Goal: Task Accomplishment & Management: Manage account settings

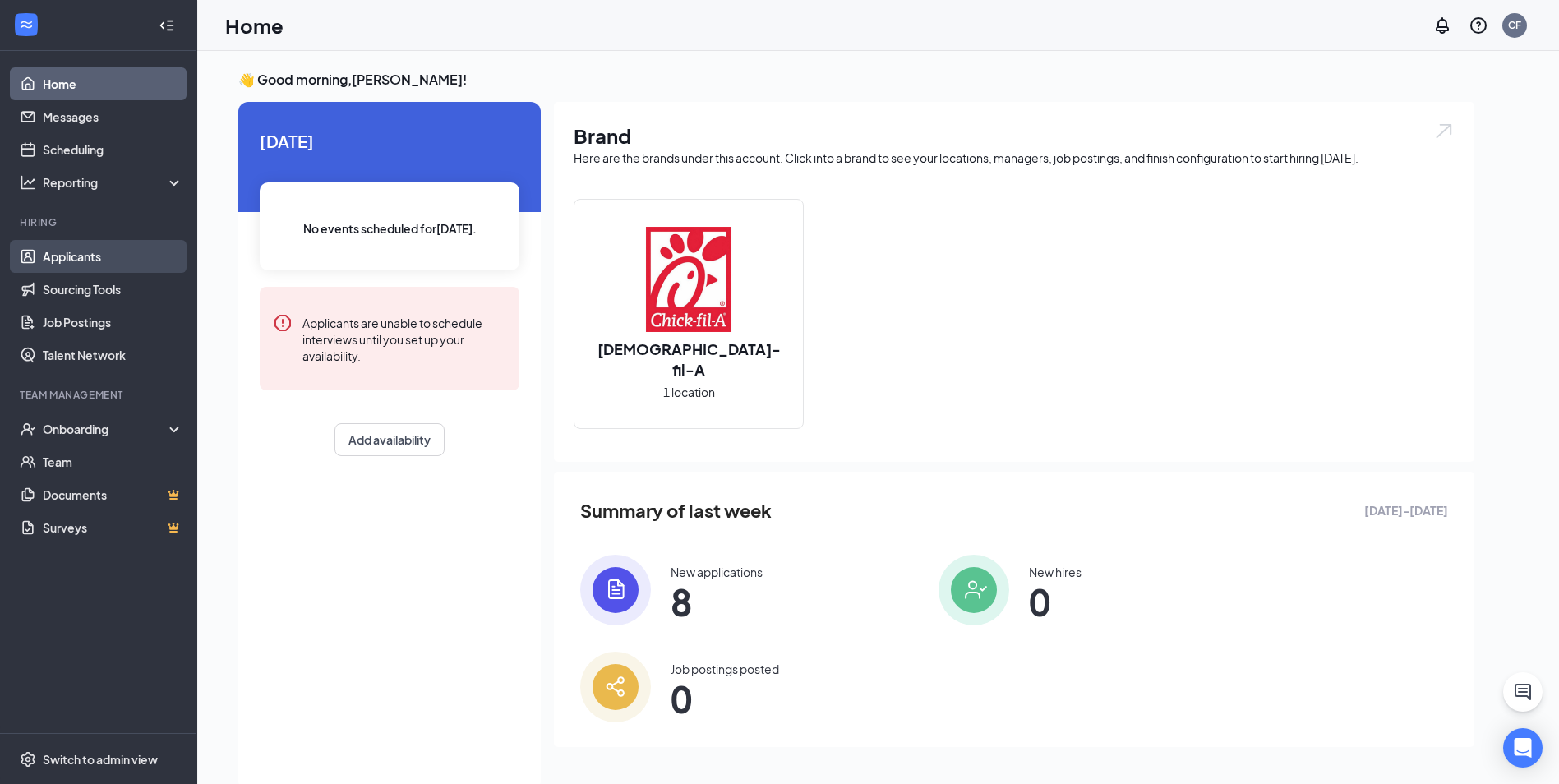
click at [107, 265] on link "Applicants" at bounding box center [112, 256] width 140 height 33
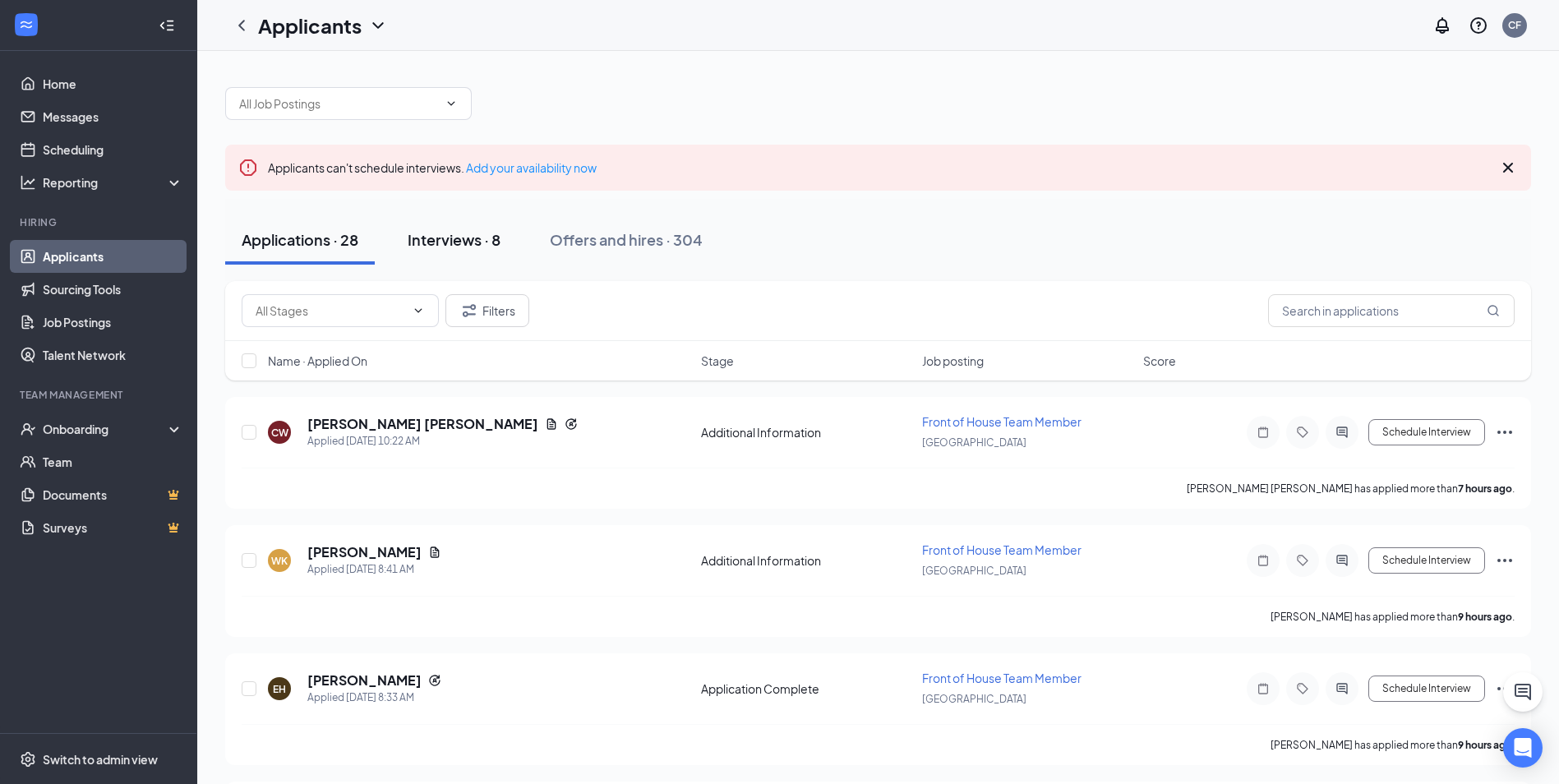
click at [454, 242] on div "Interviews · 8" at bounding box center [454, 239] width 92 height 21
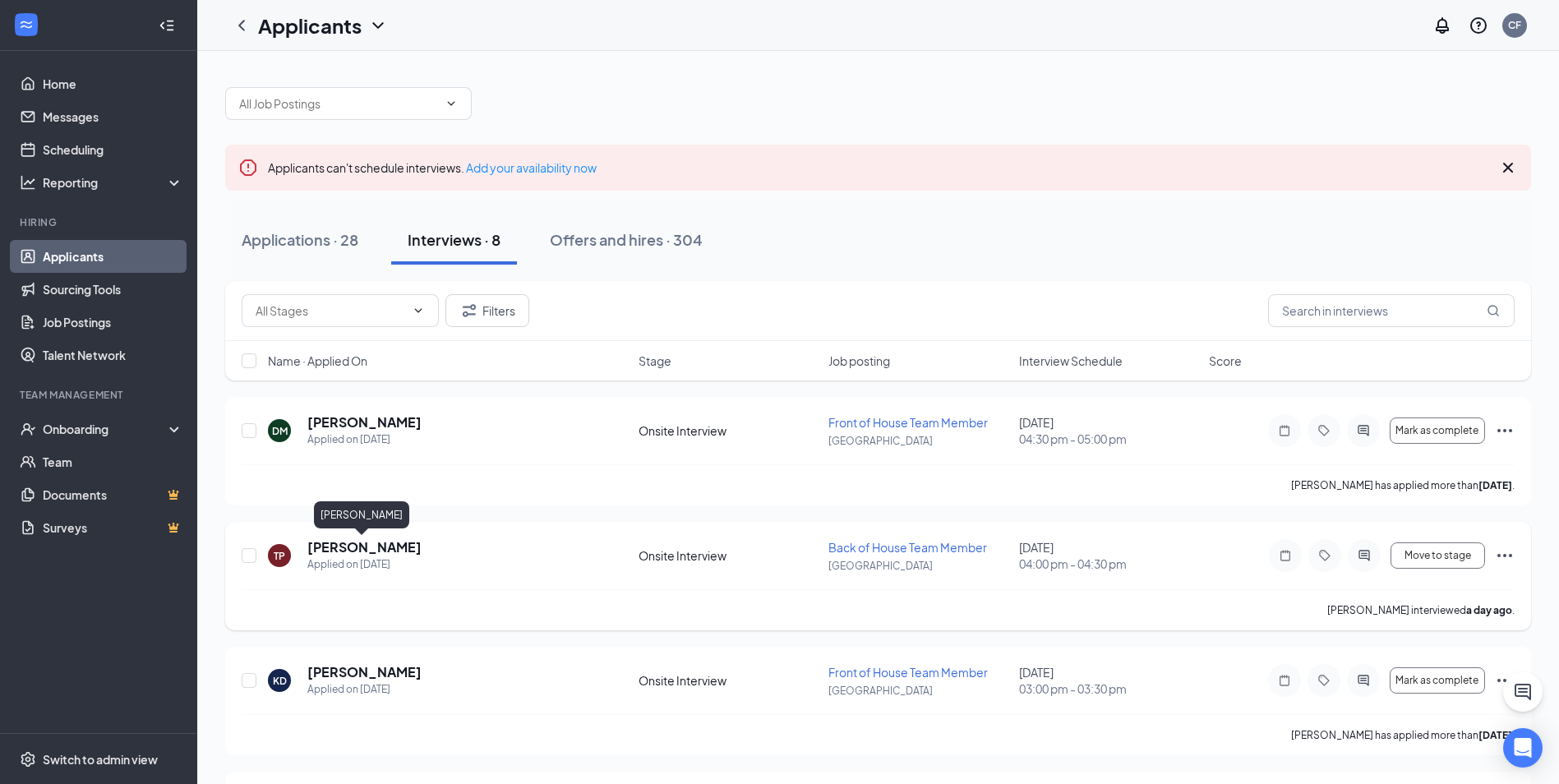
click at [392, 548] on h5 "[PERSON_NAME]" at bounding box center [364, 547] width 114 height 18
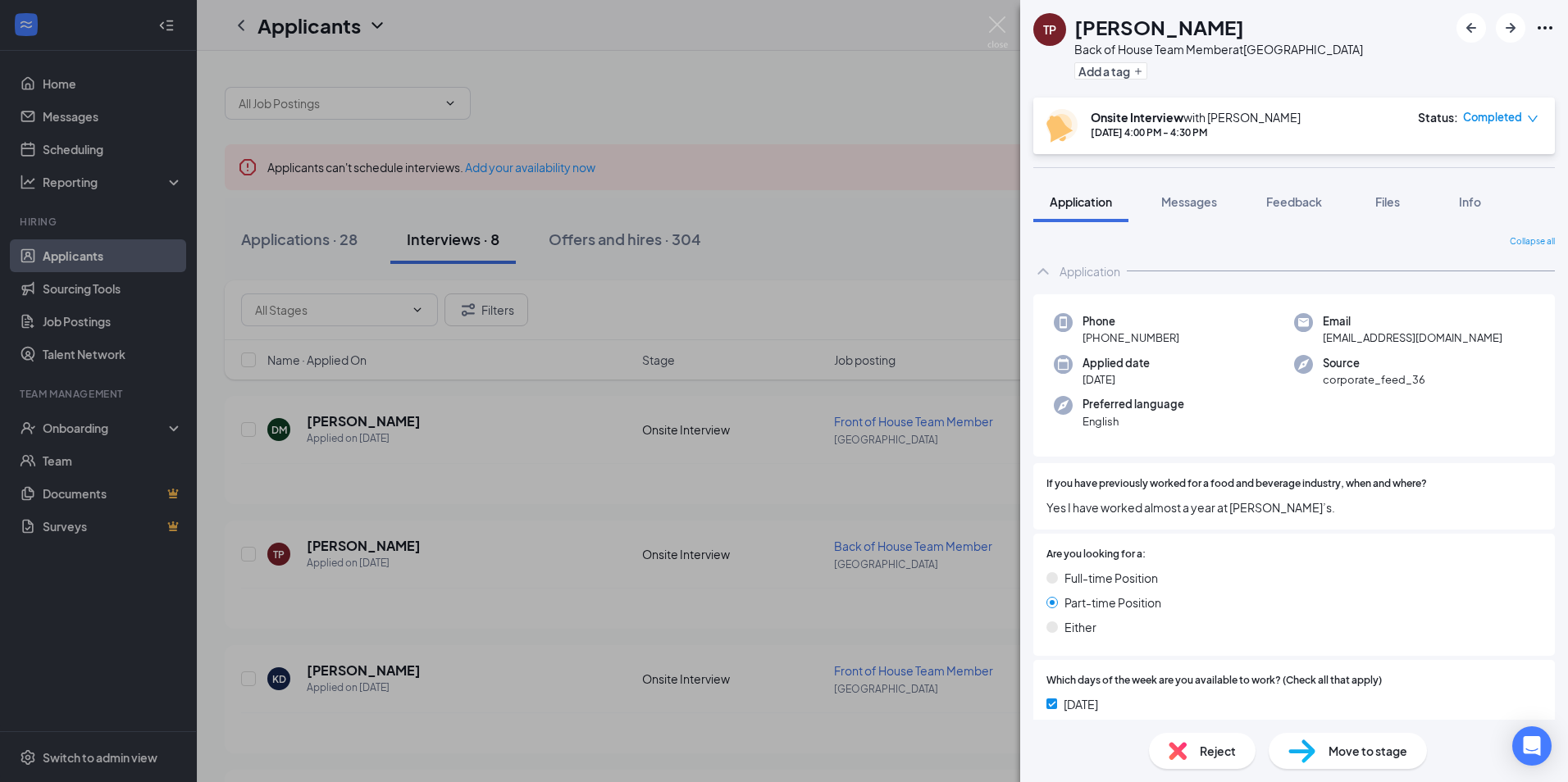
click at [1331, 758] on span "Move to stage" at bounding box center [1367, 751] width 79 height 18
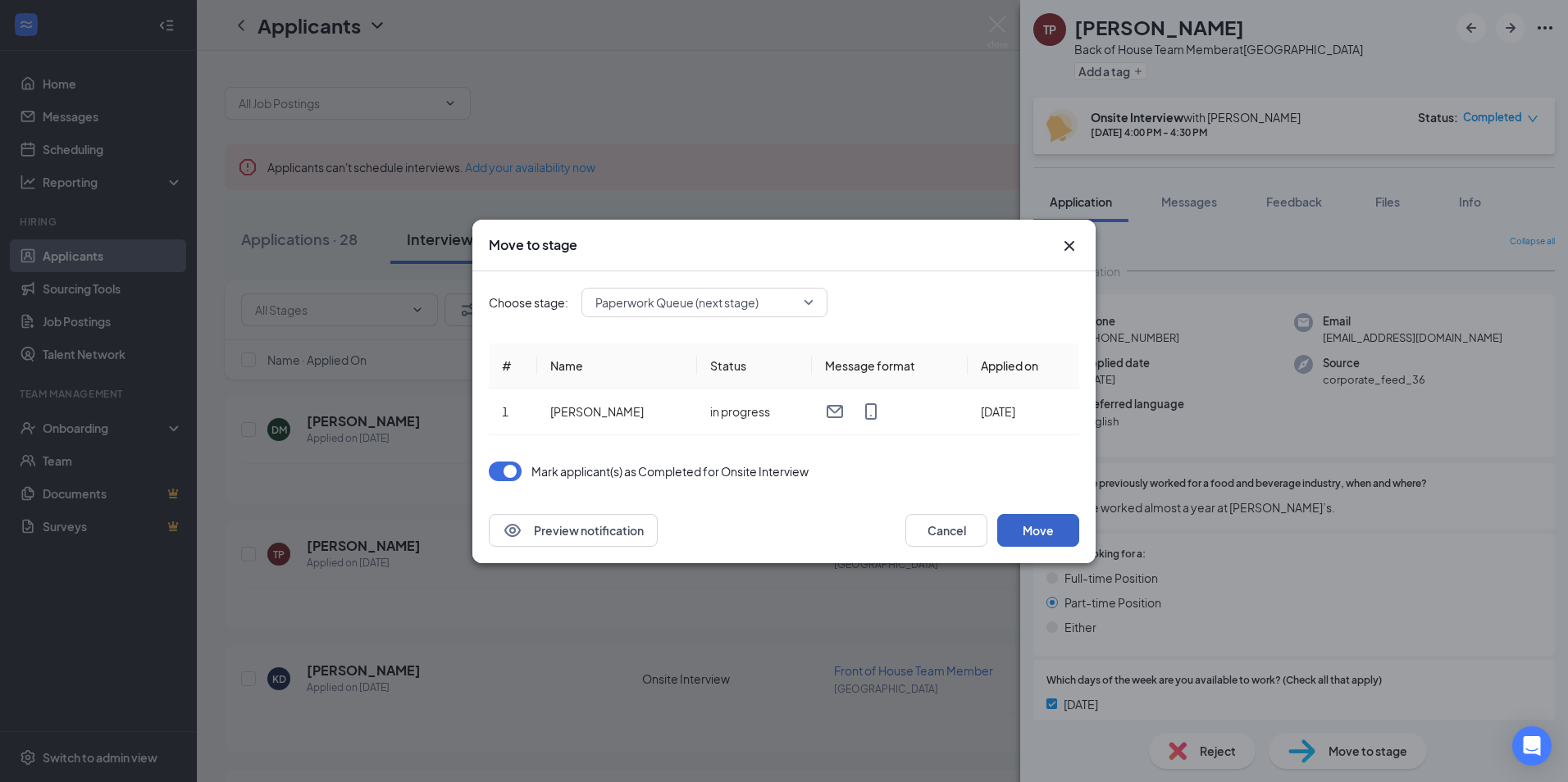
click at [1030, 526] on button "Move" at bounding box center [1038, 530] width 82 height 33
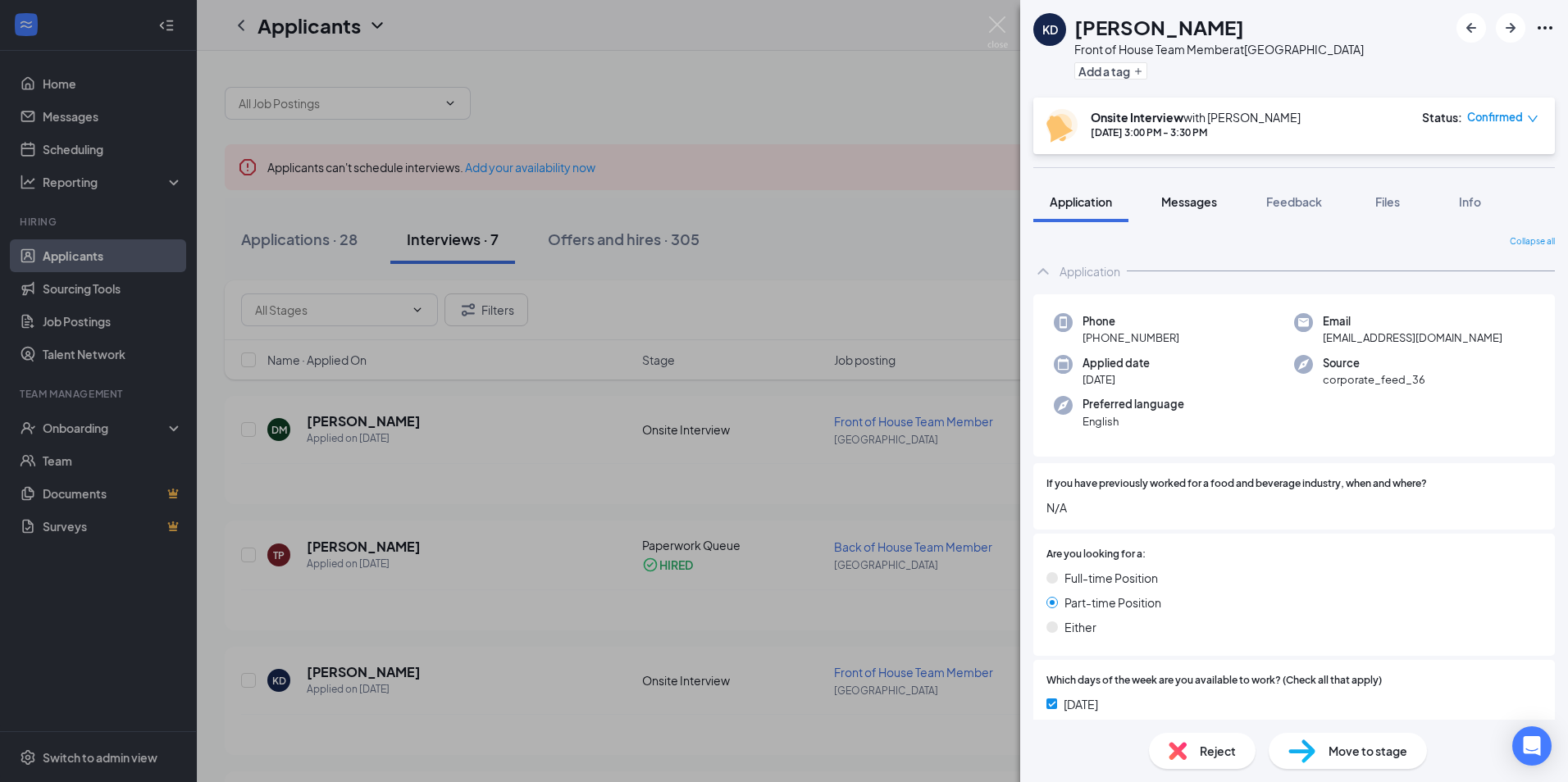
click at [1205, 198] on span "Messages" at bounding box center [1189, 202] width 56 height 14
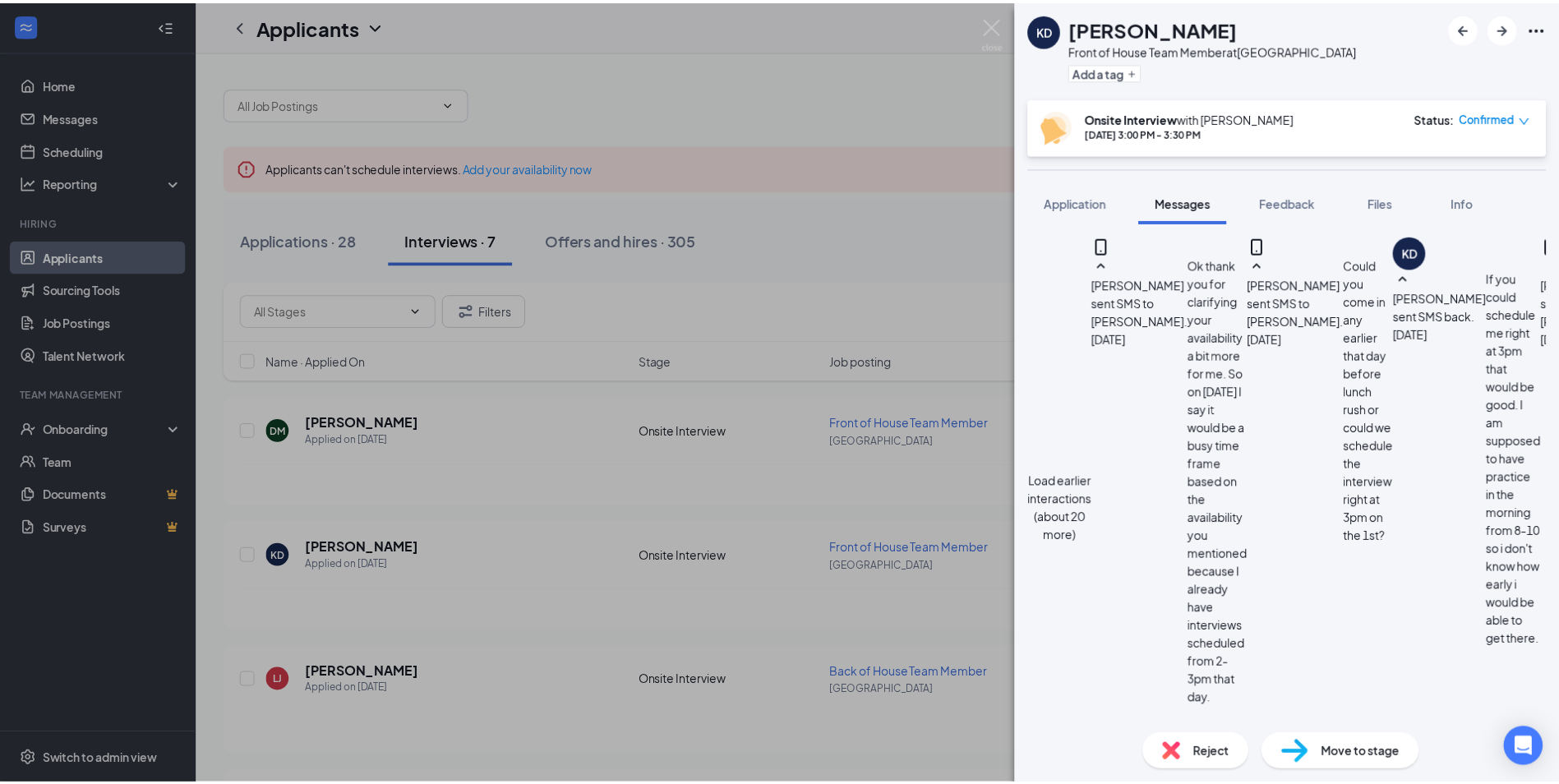
scroll to position [735, 0]
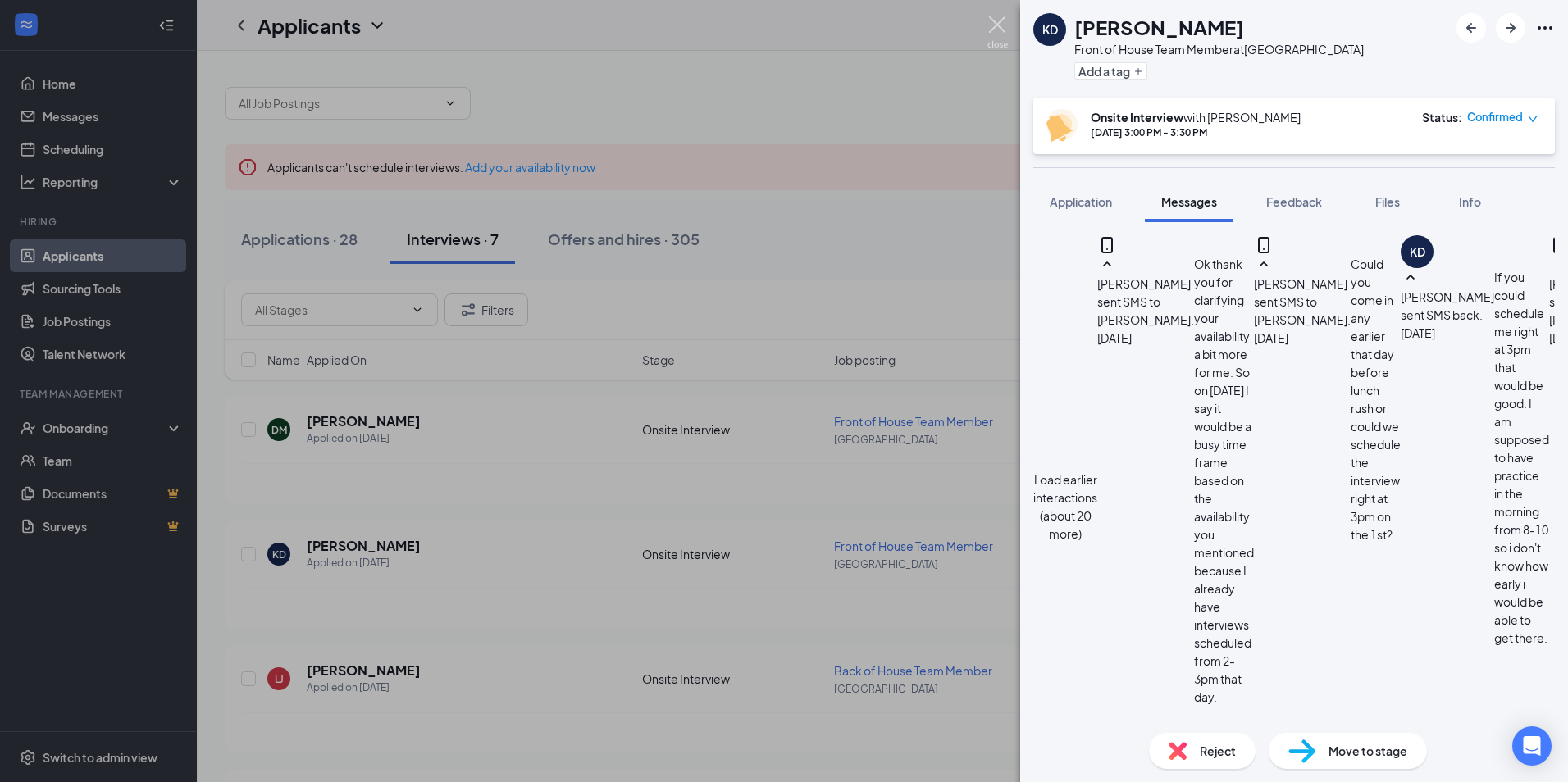
click at [1001, 24] on img at bounding box center [997, 32] width 21 height 32
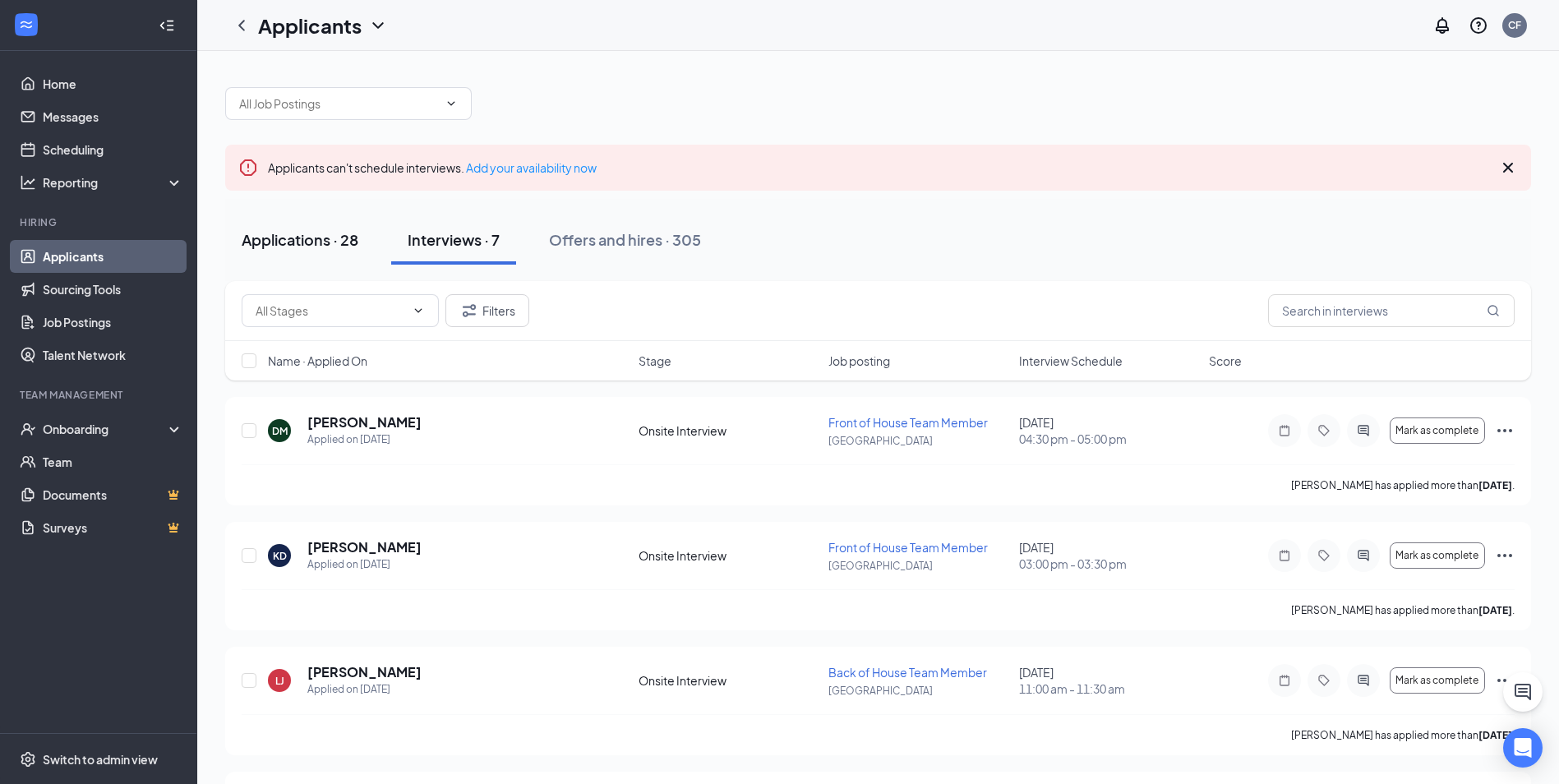
click at [320, 233] on div "Applications · 28" at bounding box center [300, 239] width 117 height 21
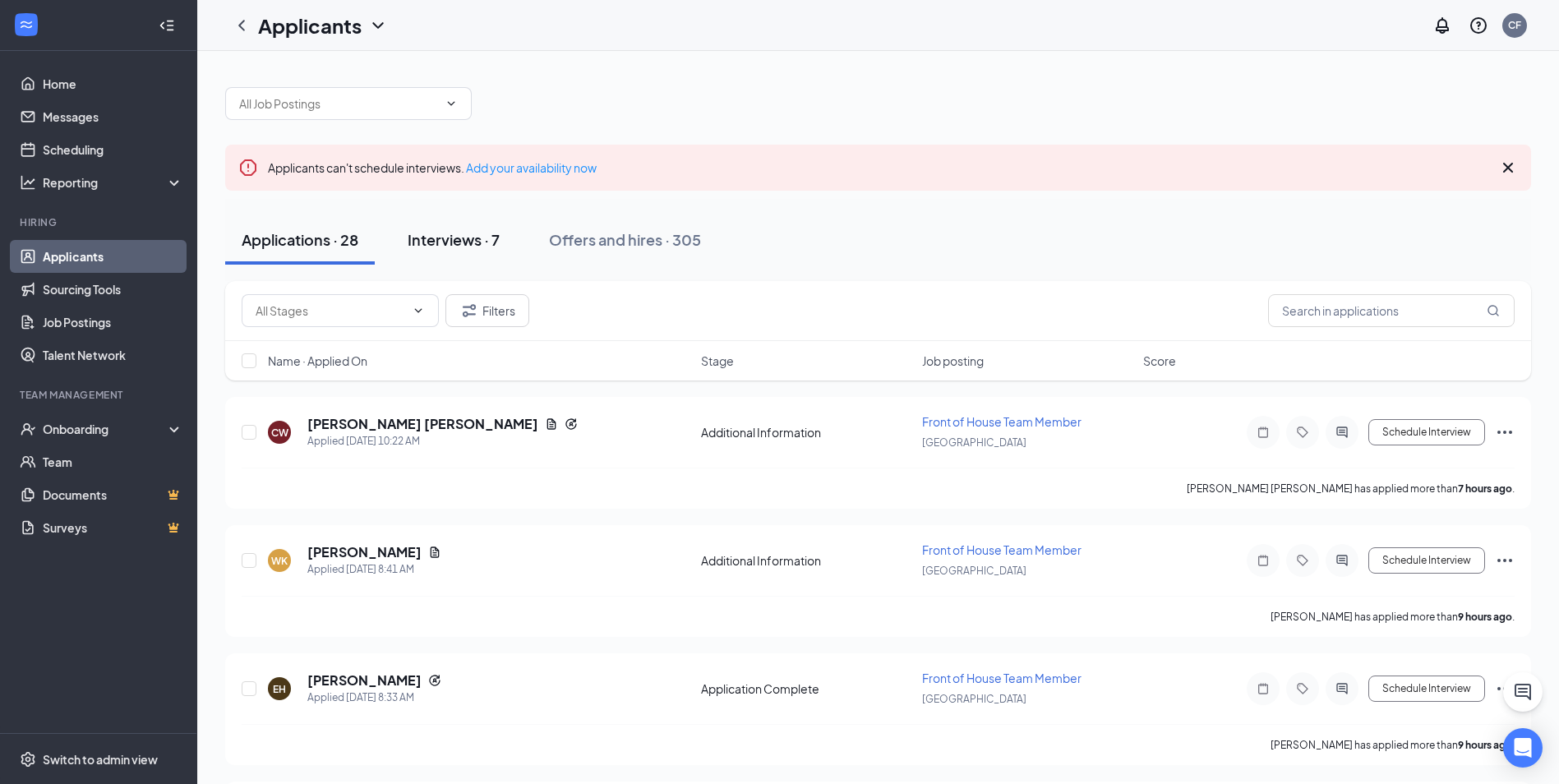
click at [422, 247] on div "Interviews · 7" at bounding box center [454, 239] width 92 height 21
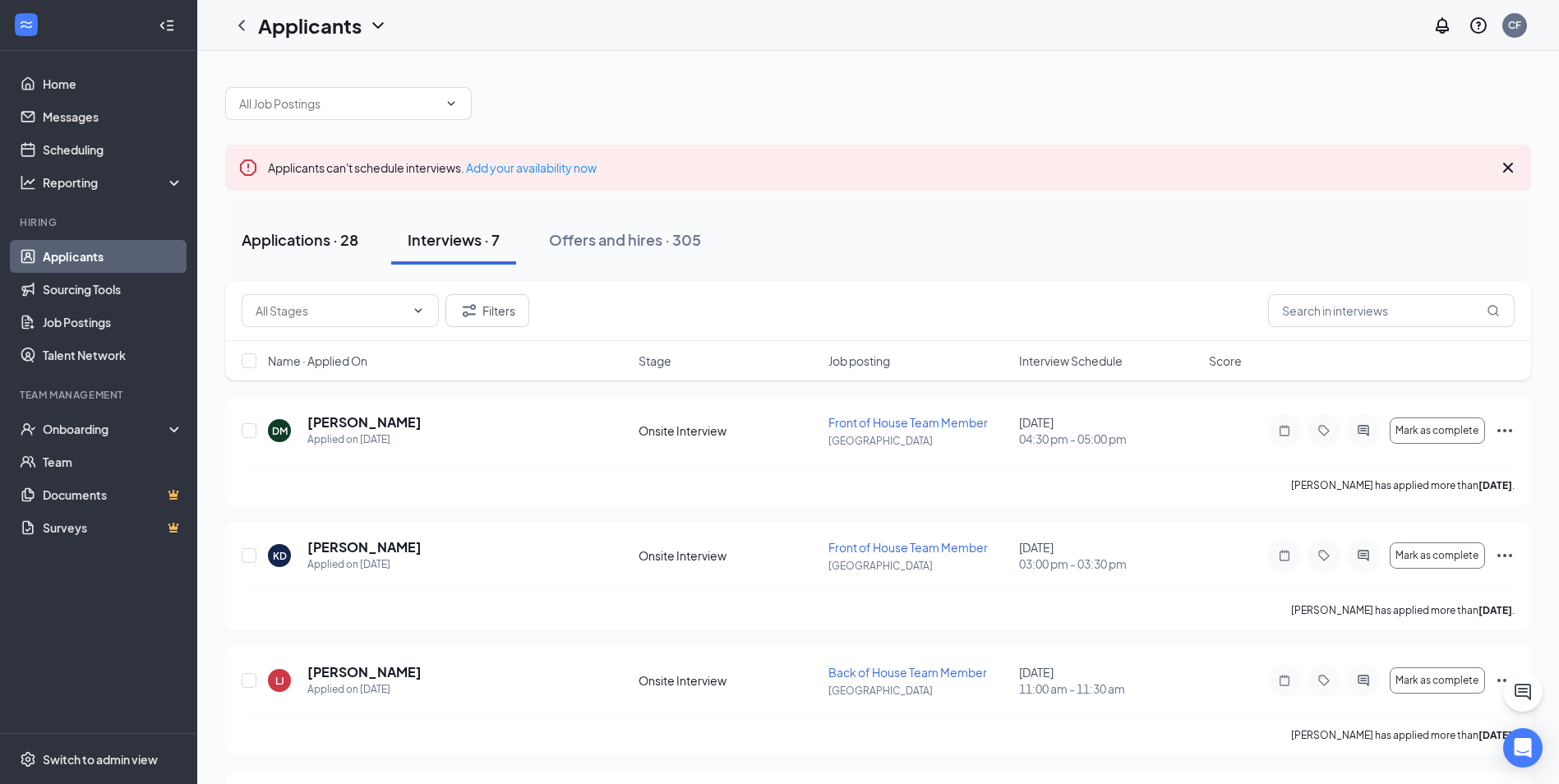
drag, startPoint x: 315, startPoint y: 236, endPoint x: 326, endPoint y: 247, distance: 15.6
click at [315, 236] on div "Applications · 28" at bounding box center [300, 239] width 117 height 21
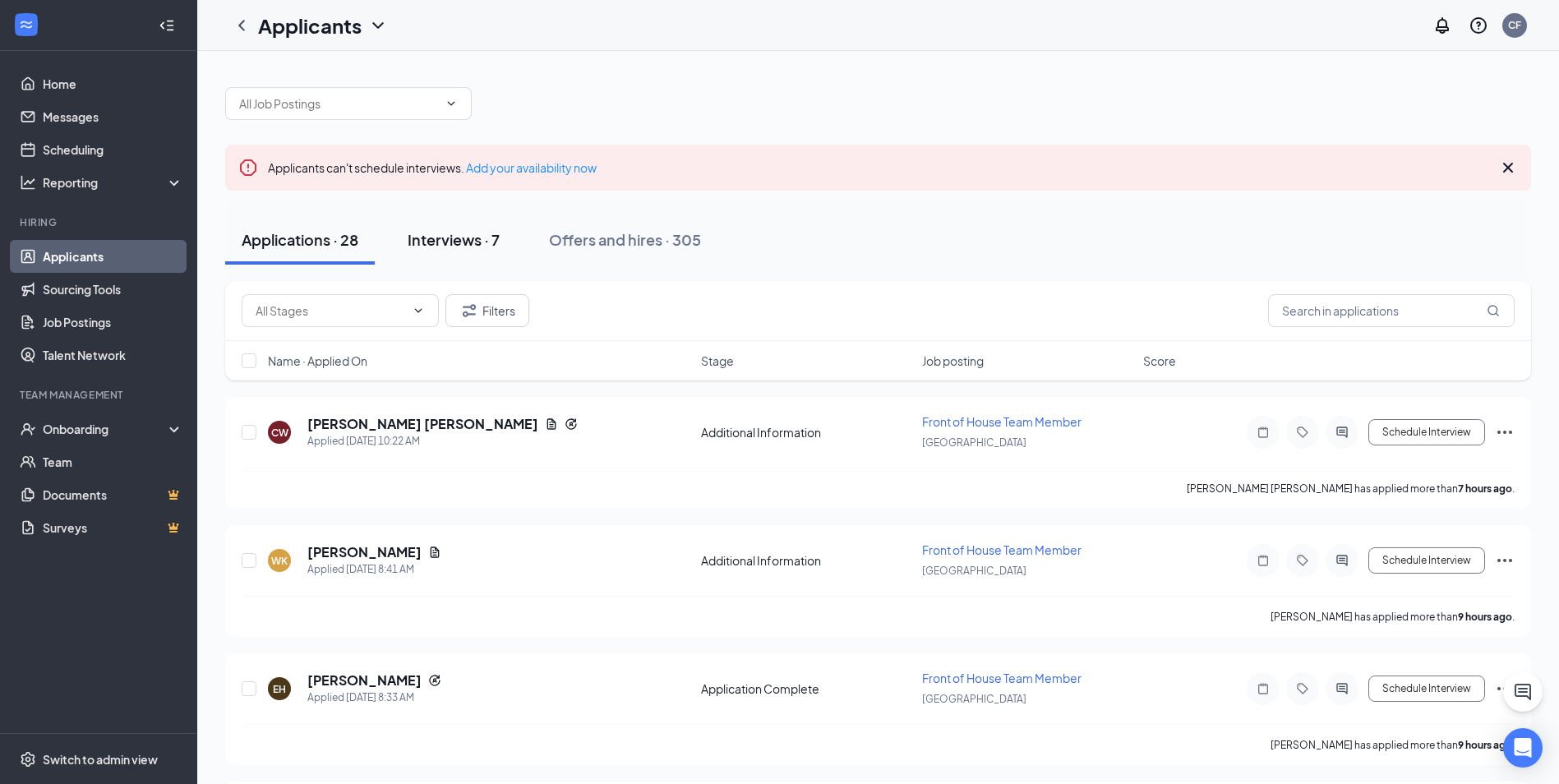
click at [438, 237] on div "Interviews · 7" at bounding box center [454, 239] width 92 height 21
